Goal: Task Accomplishment & Management: Manage account settings

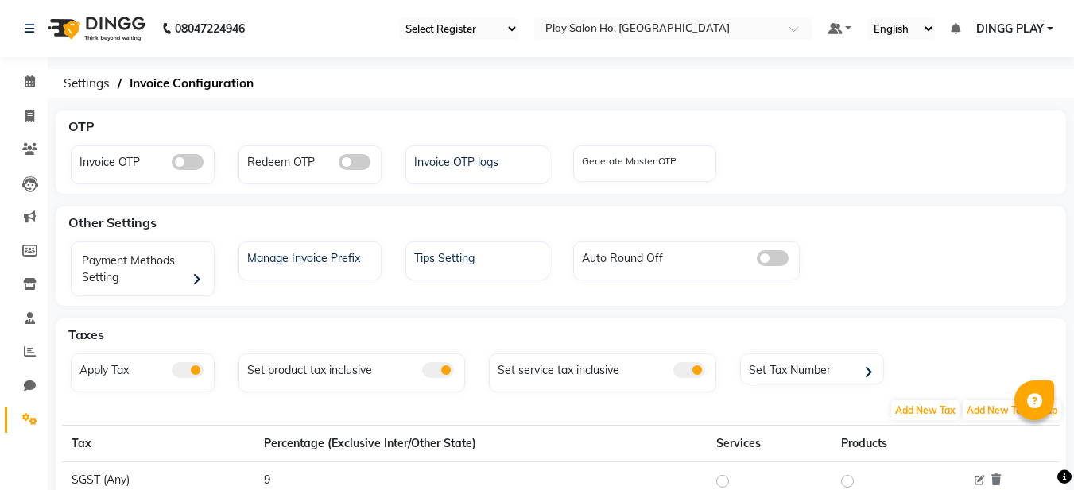
click at [1005, 29] on span "DINGG PLAY" at bounding box center [1010, 29] width 68 height 17
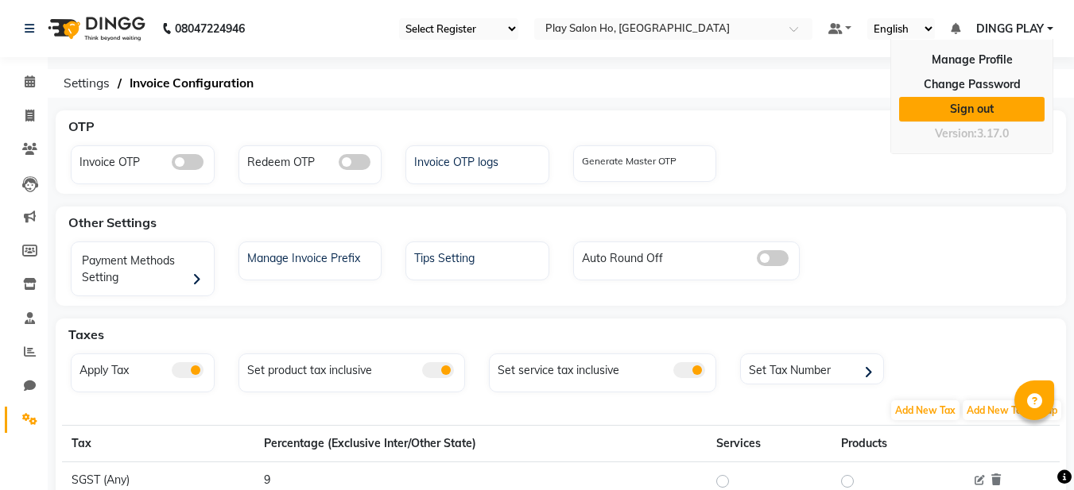
click at [1006, 113] on link "Sign out" at bounding box center [971, 109] width 145 height 25
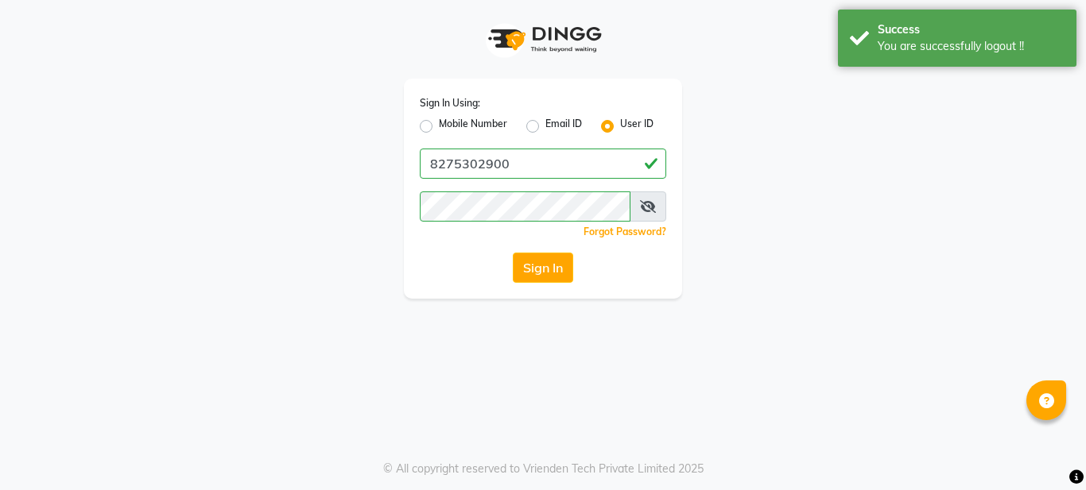
click at [478, 119] on label "Mobile Number" at bounding box center [473, 126] width 68 height 19
click at [449, 119] on input "Mobile Number" at bounding box center [444, 122] width 10 height 10
radio input "true"
radio input "false"
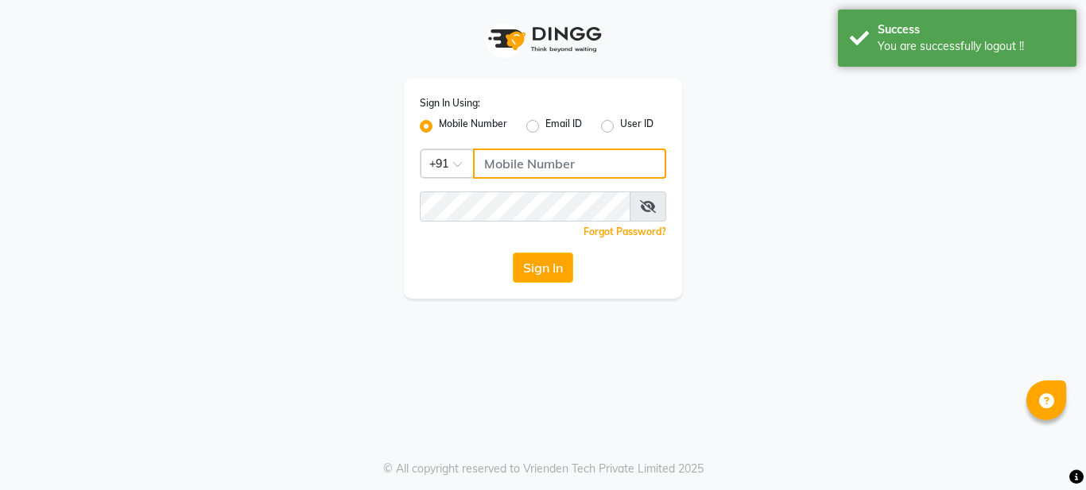
click at [524, 160] on input "Username" at bounding box center [569, 164] width 193 height 30
type input "8275302900"
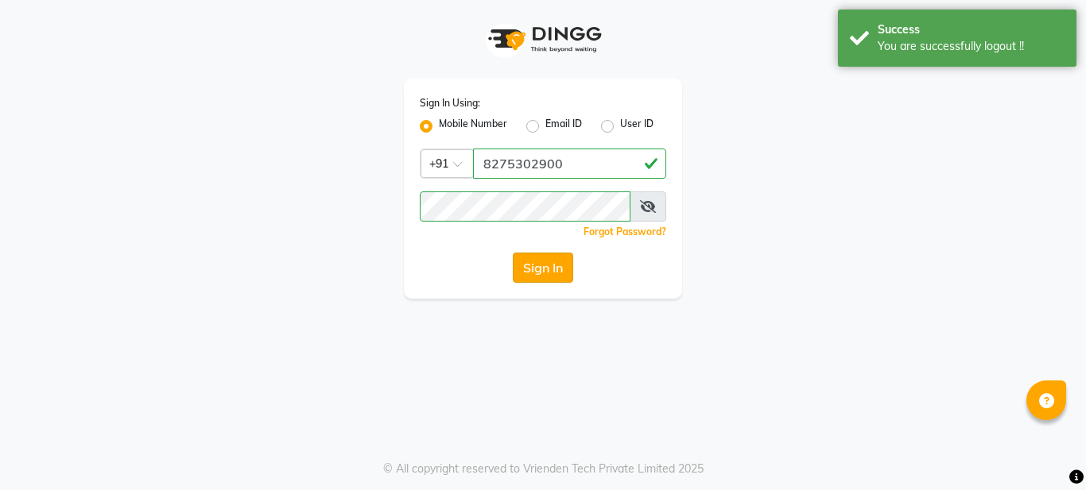
click at [533, 269] on button "Sign In" at bounding box center [543, 268] width 60 height 30
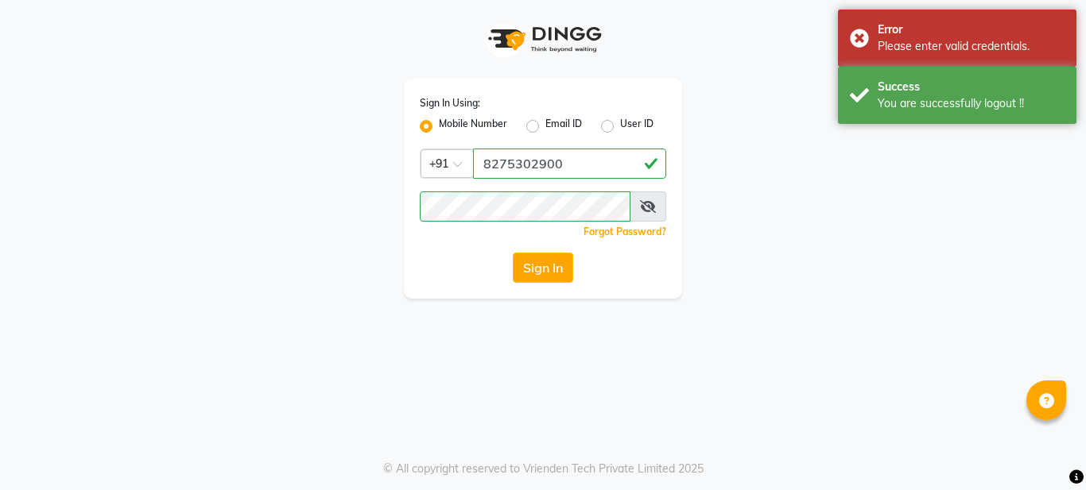
click at [539, 287] on div "Sign In Using: Mobile Number Email ID User ID Country Code × [PHONE_NUMBER] Rem…" at bounding box center [543, 189] width 278 height 220
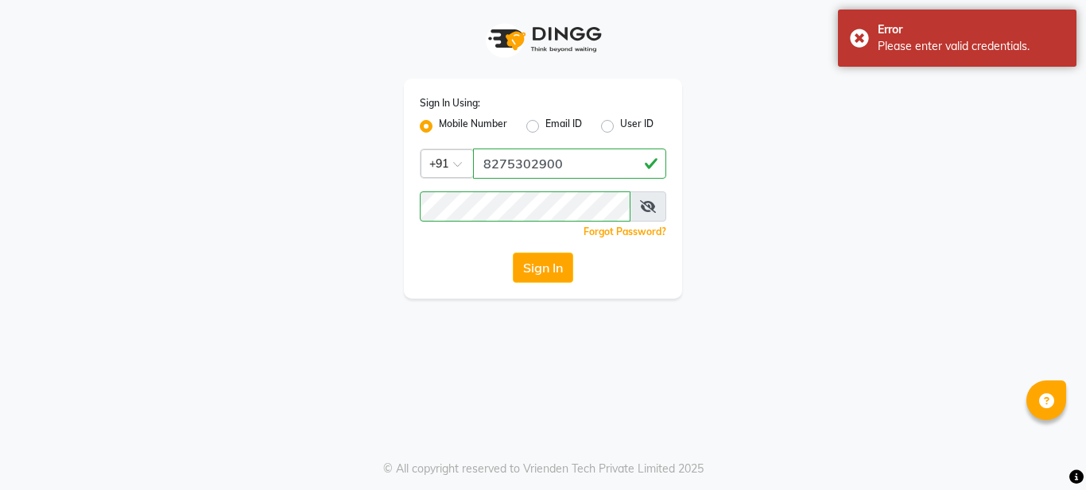
click at [505, 230] on div "Forgot Password?" at bounding box center [543, 231] width 246 height 17
click at [513, 253] on button "Sign In" at bounding box center [543, 268] width 60 height 30
